Goal: Task Accomplishment & Management: Manage account settings

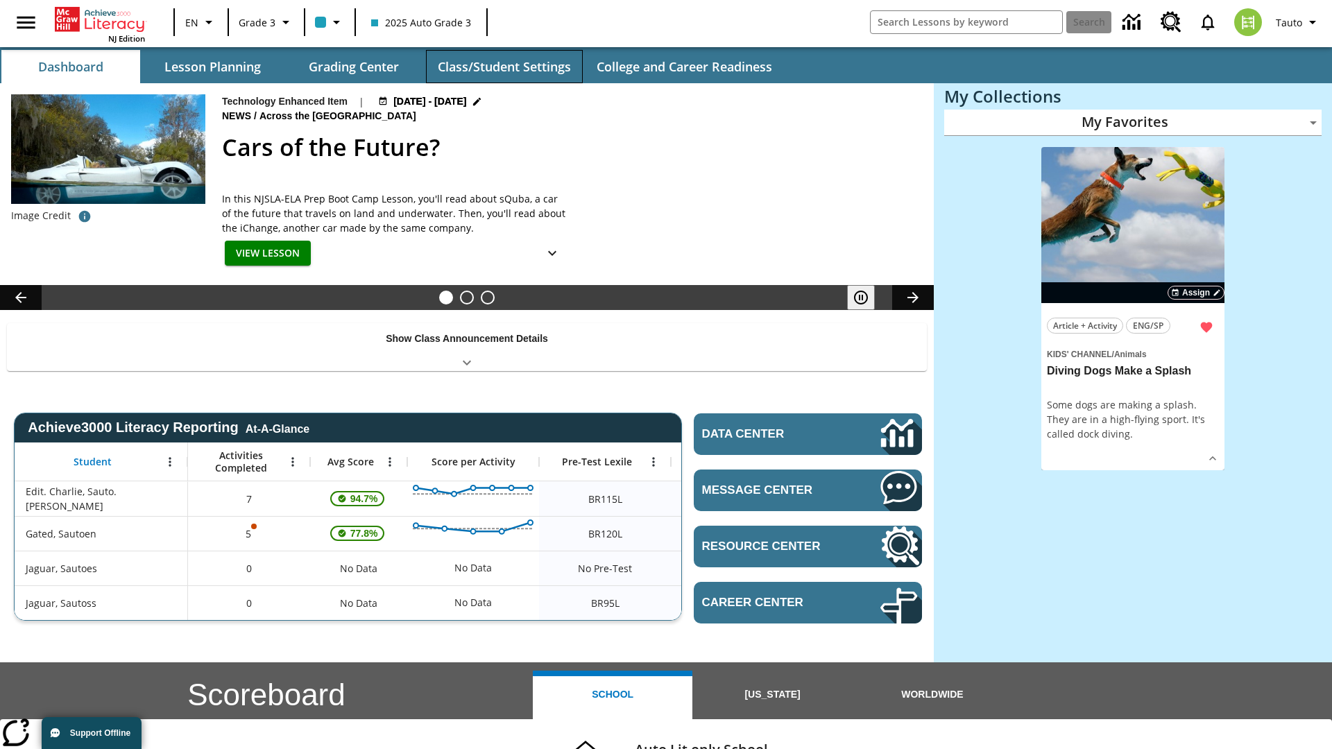
click at [504, 67] on button "Class/Student Settings" at bounding box center [504, 66] width 157 height 33
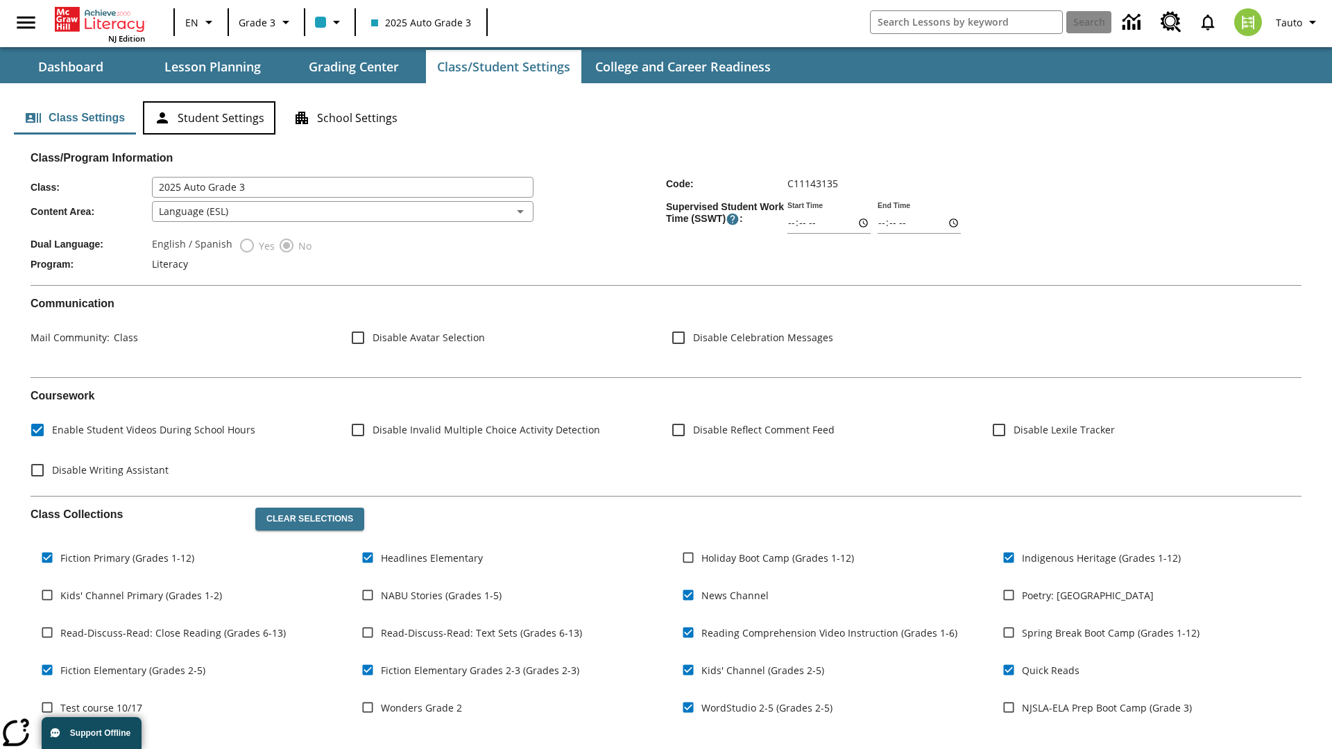
click at [209, 118] on button "Student Settings" at bounding box center [209, 117] width 132 height 33
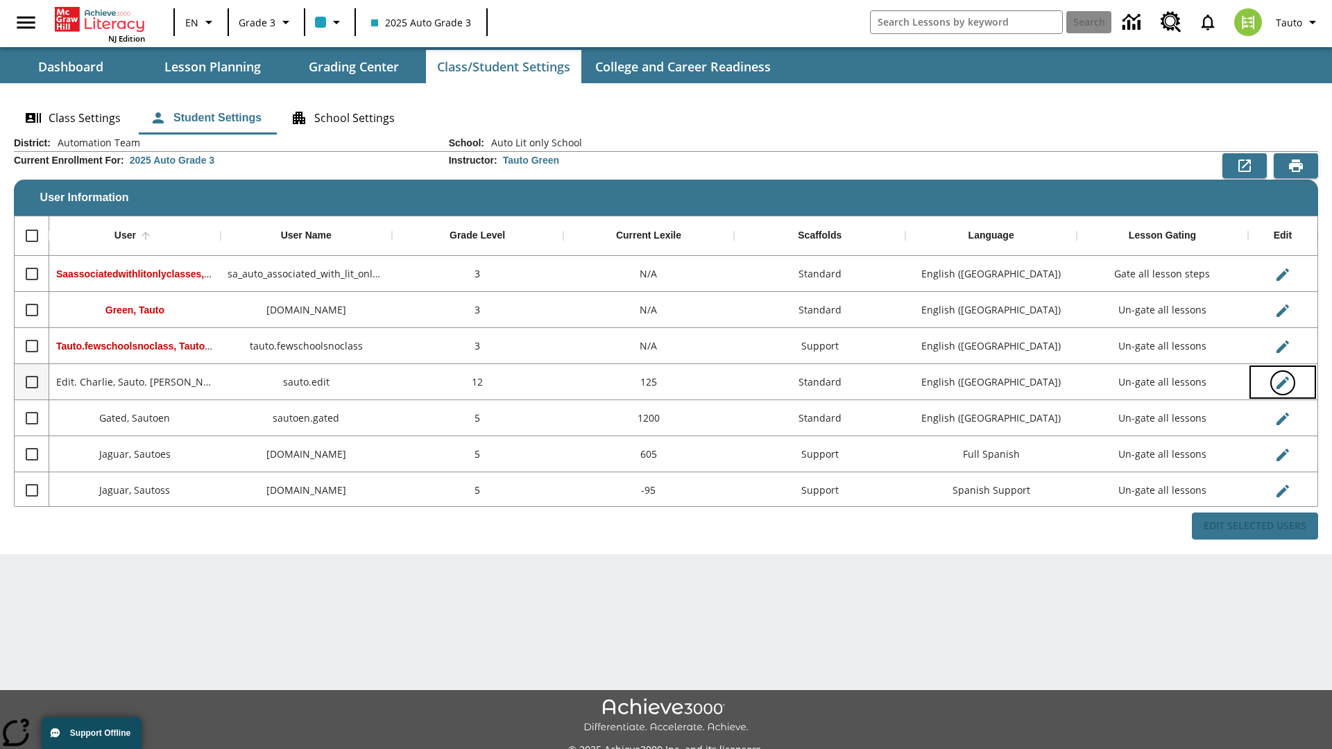
click at [1282, 382] on icon "Edit User" at bounding box center [1282, 383] width 12 height 12
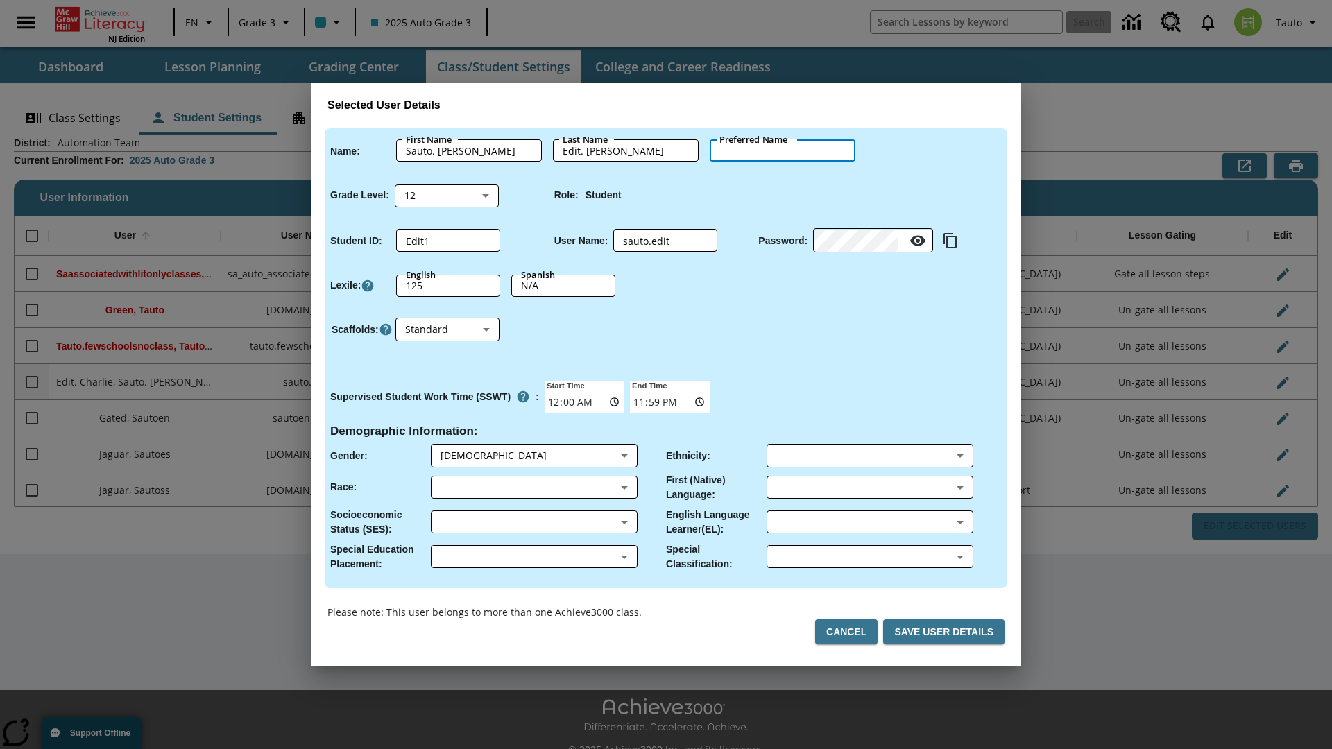
type input "Isobel"
click at [852, 632] on button "Cancel" at bounding box center [846, 632] width 62 height 26
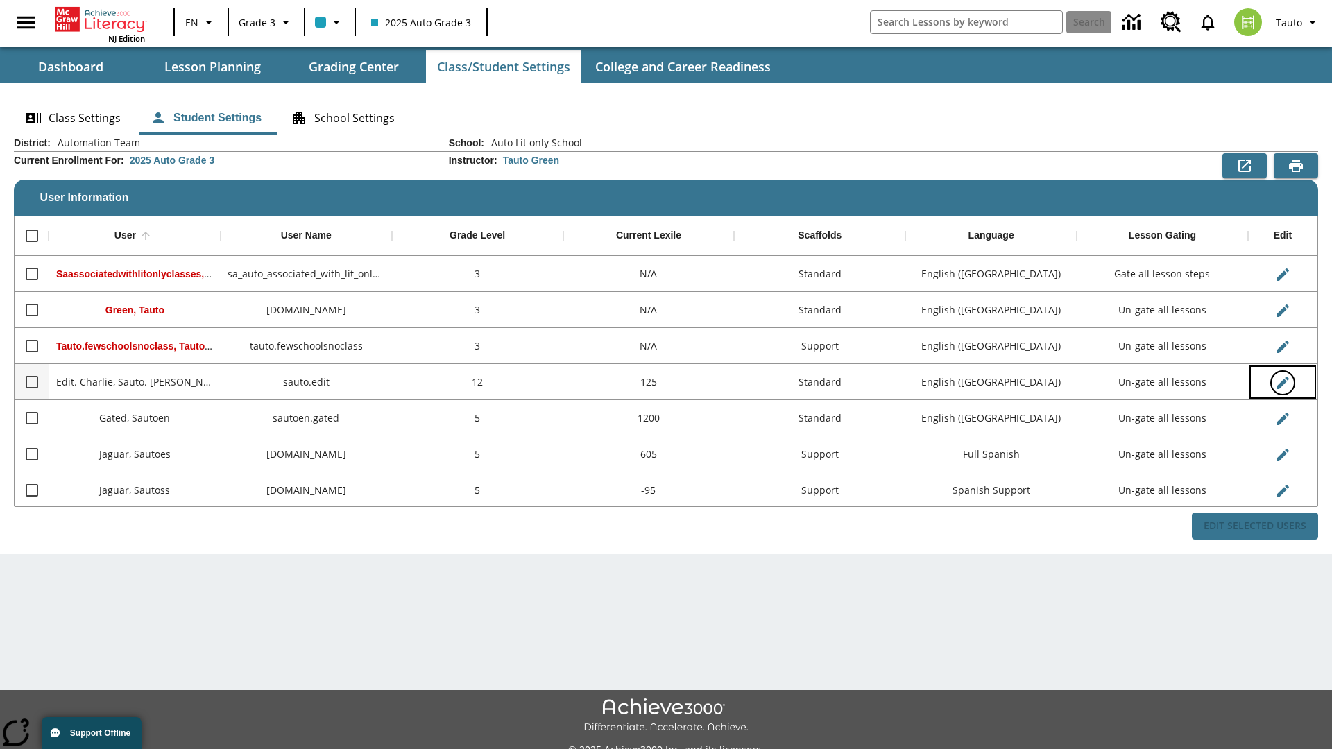
click at [1282, 382] on icon "Edit User" at bounding box center [1282, 383] width 12 height 12
